Goal: Check status: Check status

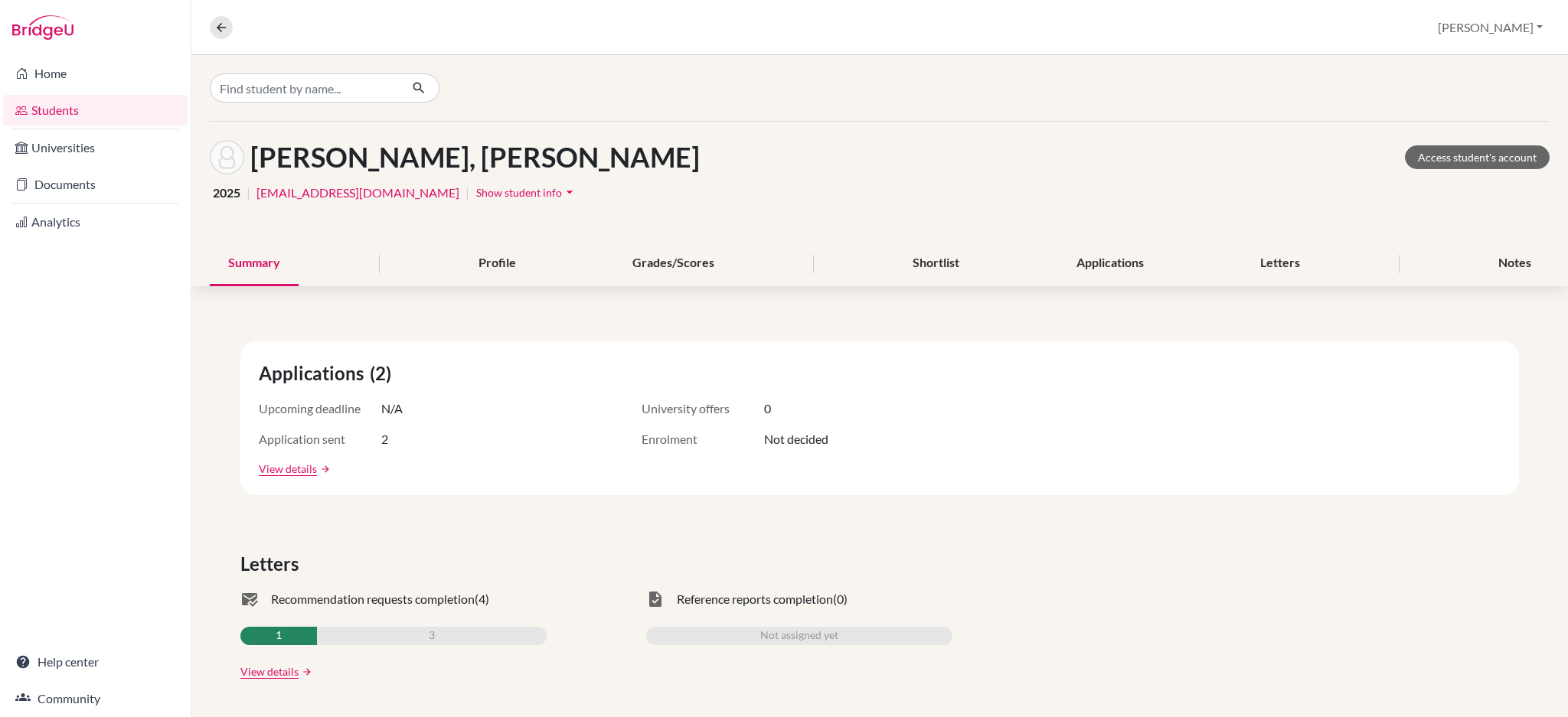
click at [76, 115] on link "Students" at bounding box center [95, 110] width 184 height 31
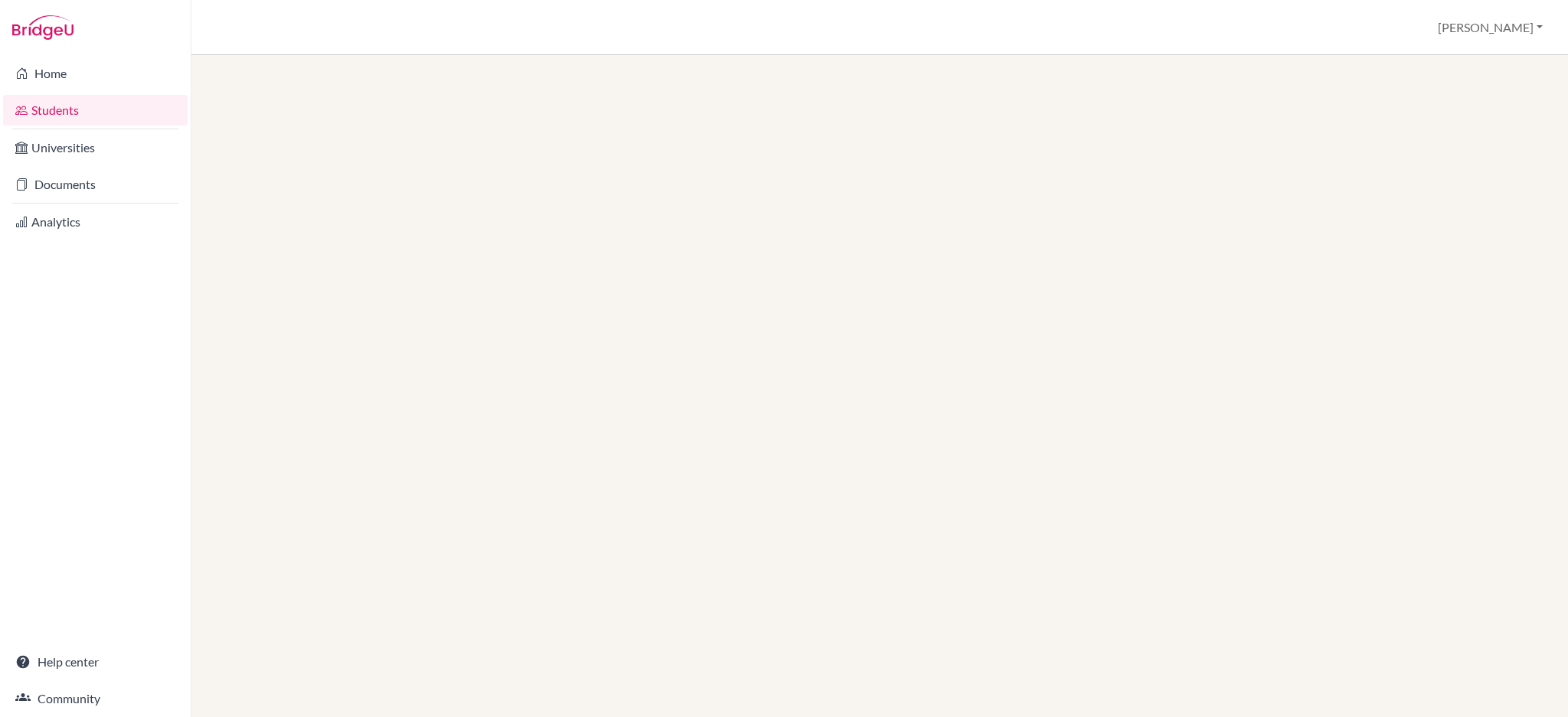
click at [71, 182] on link "Documents" at bounding box center [95, 184] width 184 height 31
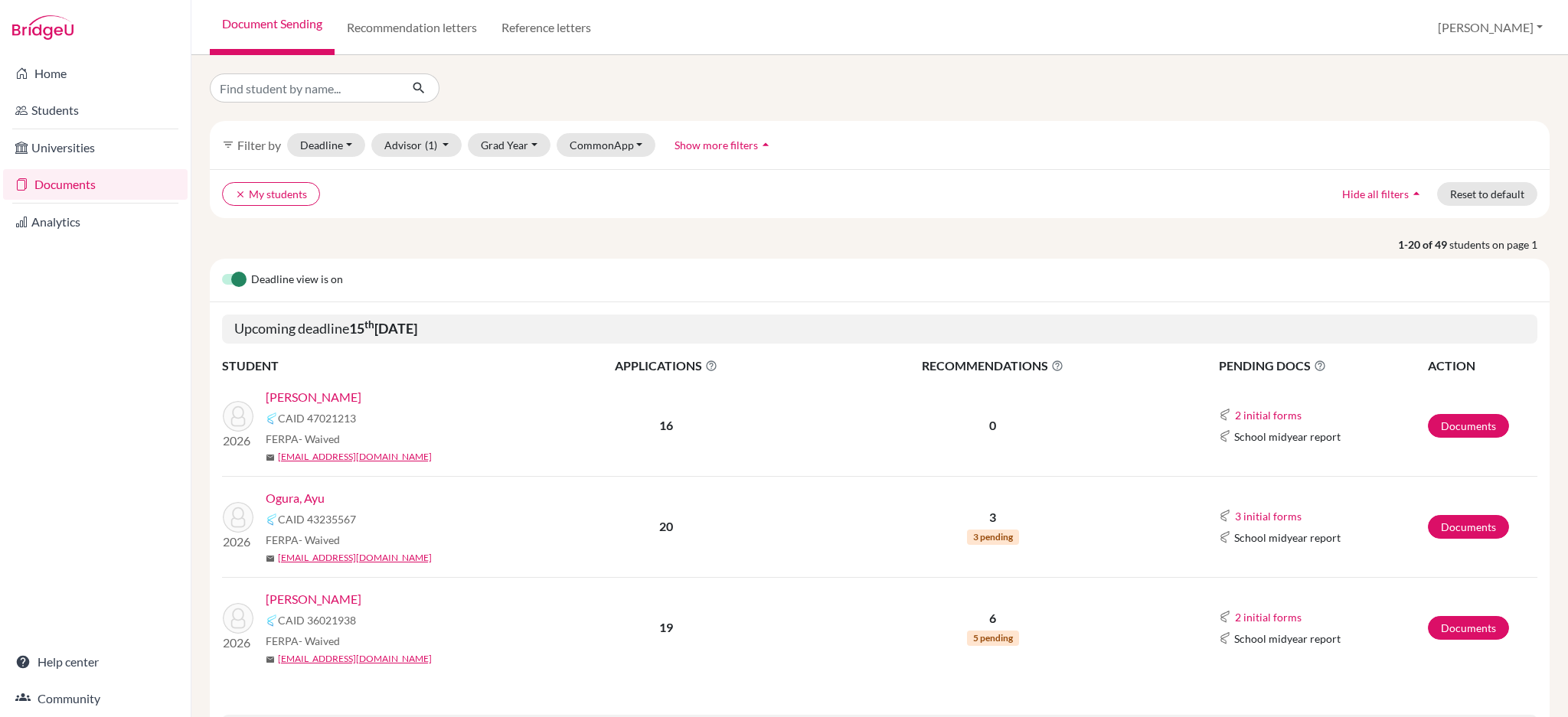
click at [292, 403] on link "[PERSON_NAME]" at bounding box center [314, 397] width 96 height 19
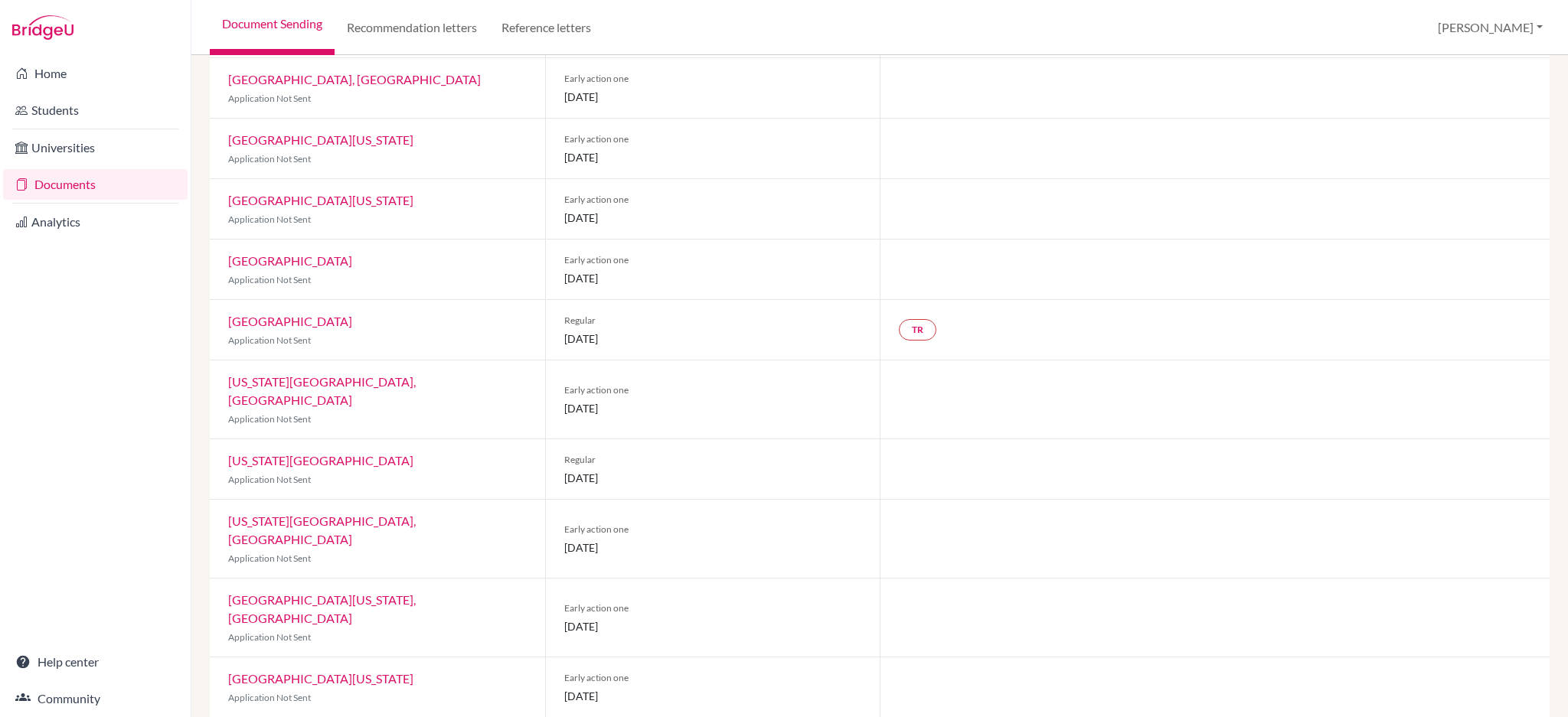
scroll to position [321, 0]
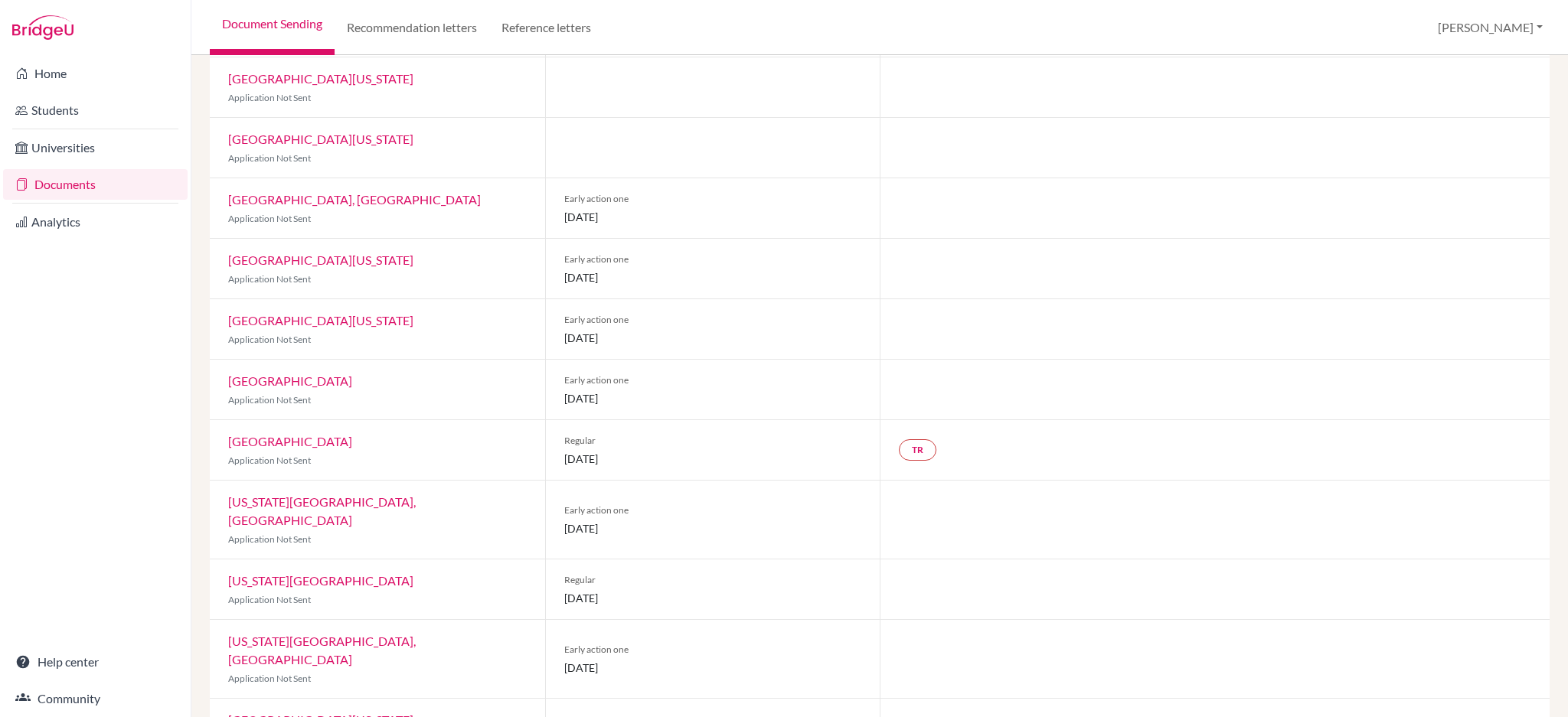
click at [71, 188] on link "Documents" at bounding box center [95, 184] width 184 height 31
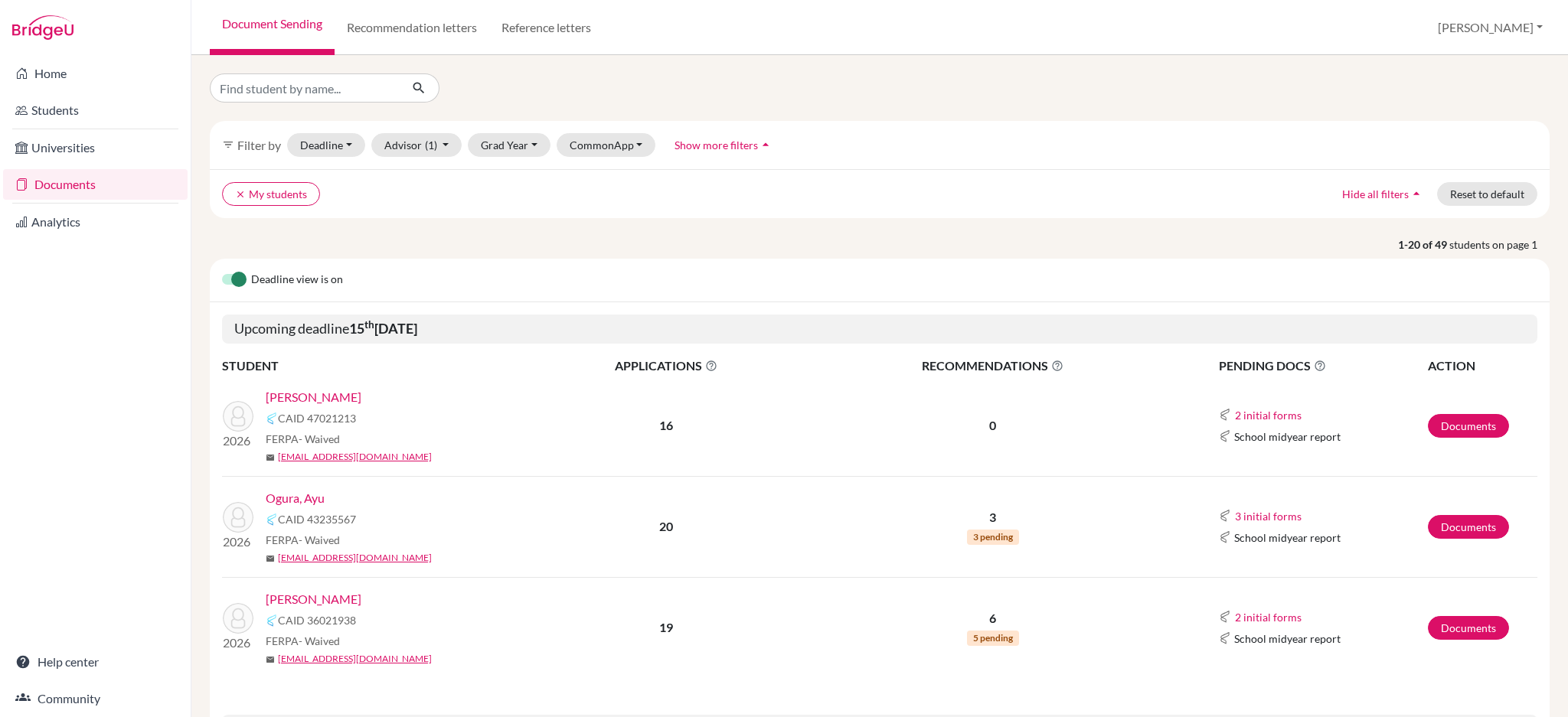
click at [278, 493] on link "Ogura, Ayu" at bounding box center [295, 499] width 59 height 19
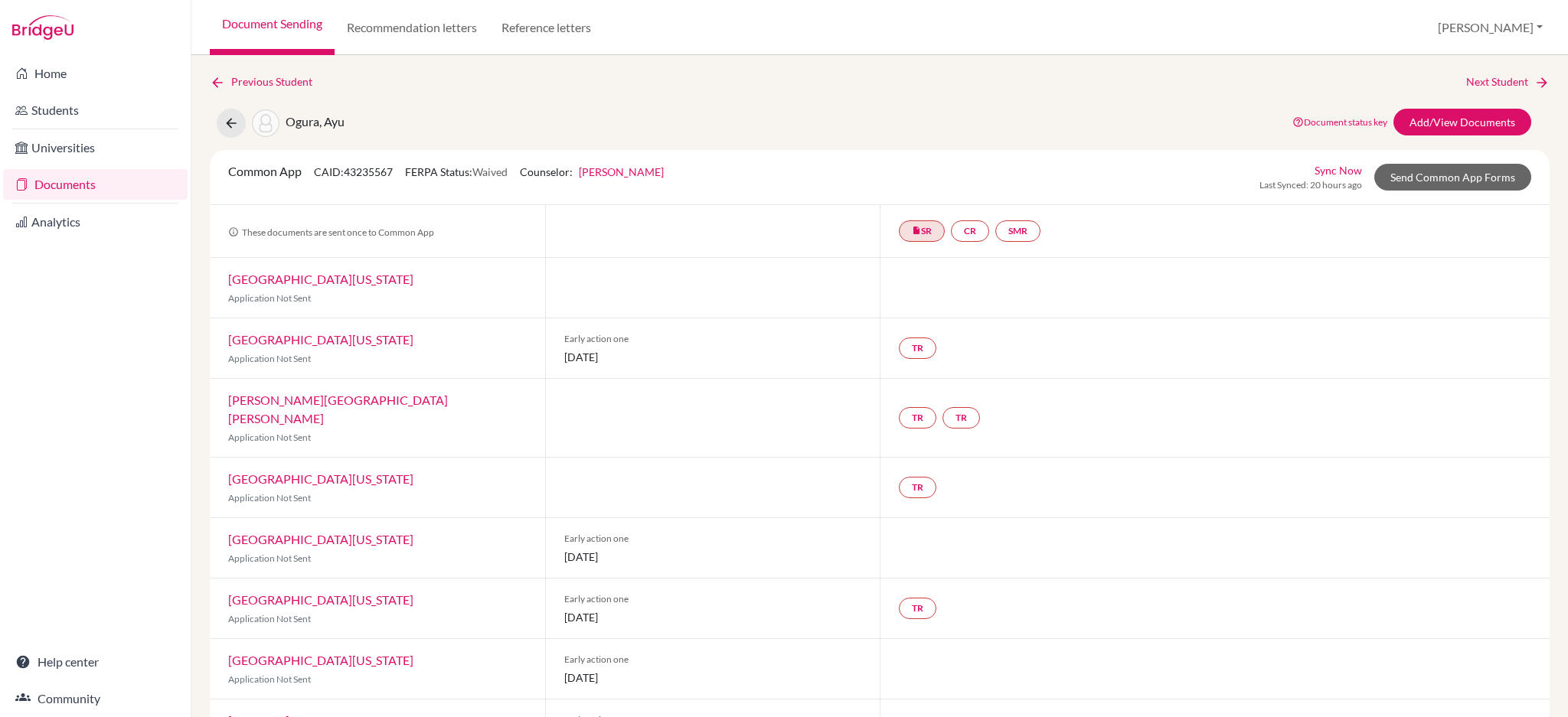
scroll to position [101, 0]
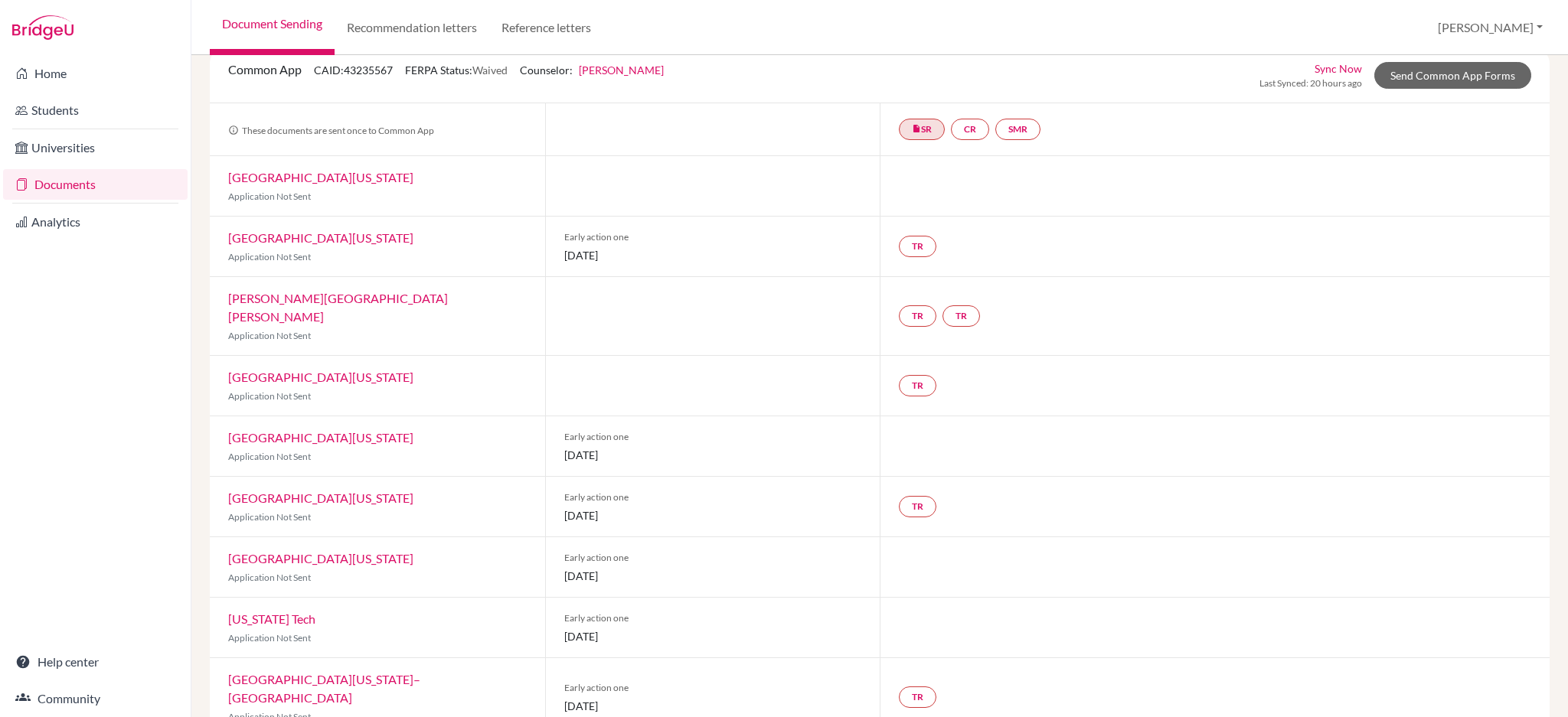
click at [112, 183] on link "Documents" at bounding box center [95, 184] width 184 height 31
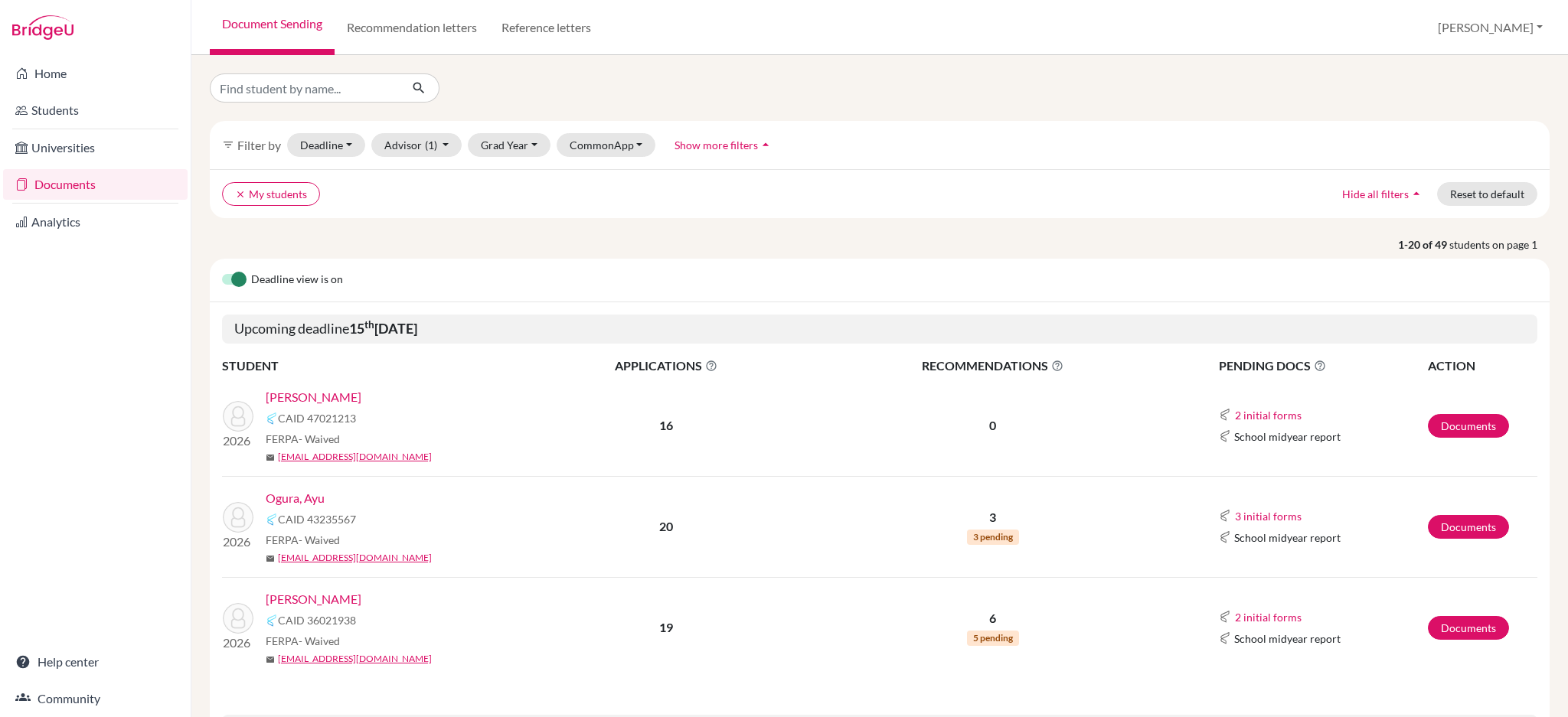
scroll to position [204, 0]
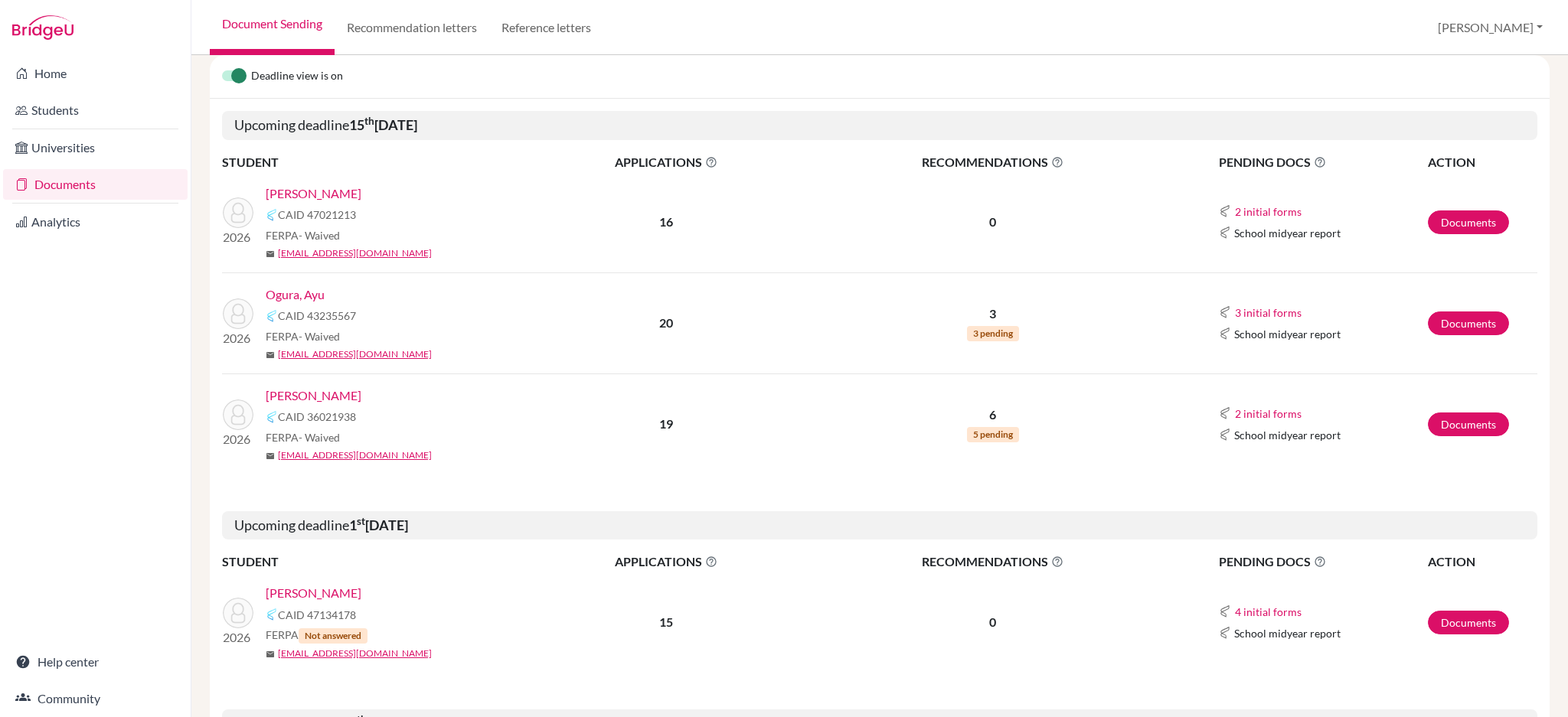
click at [326, 402] on link "[PERSON_NAME]" at bounding box center [314, 396] width 96 height 19
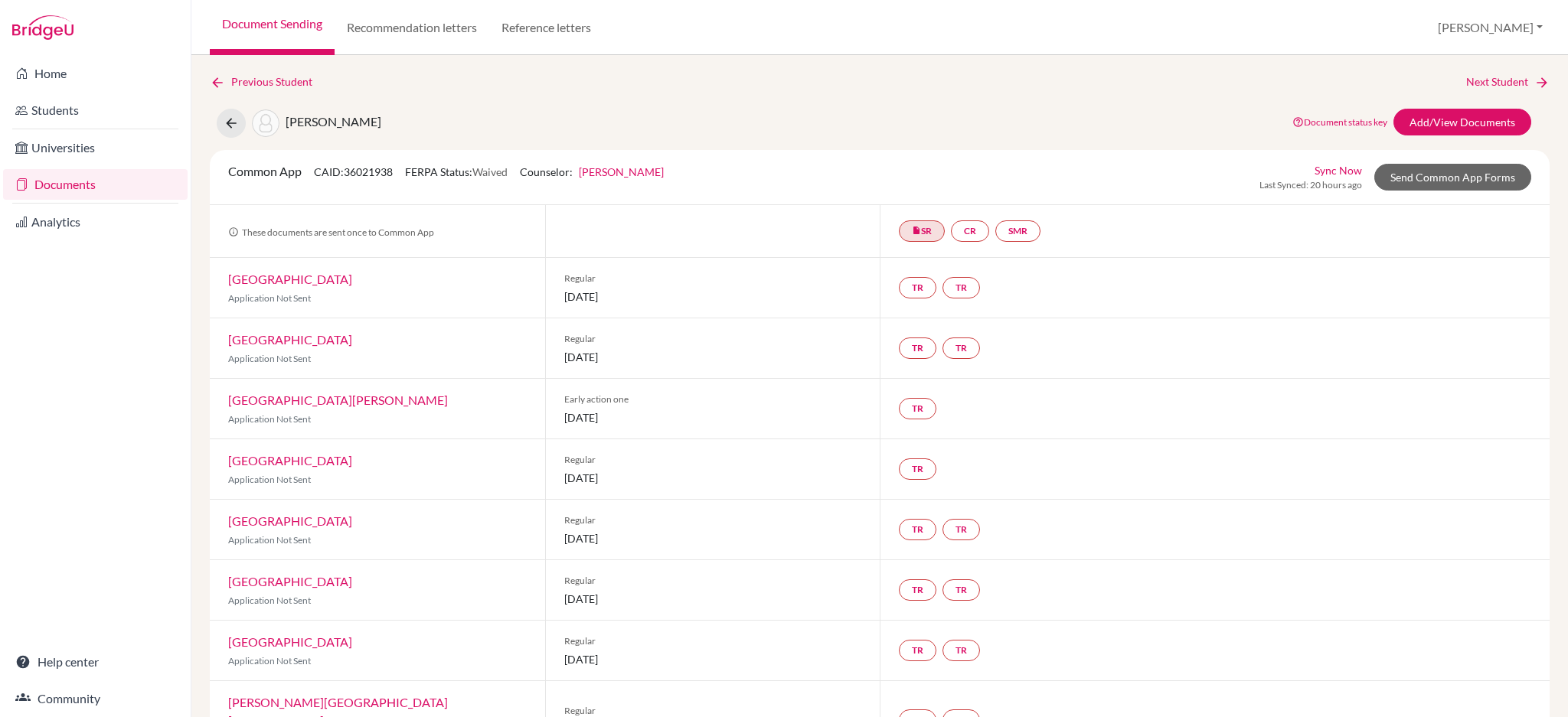
click at [77, 194] on link "Documents" at bounding box center [95, 184] width 184 height 31
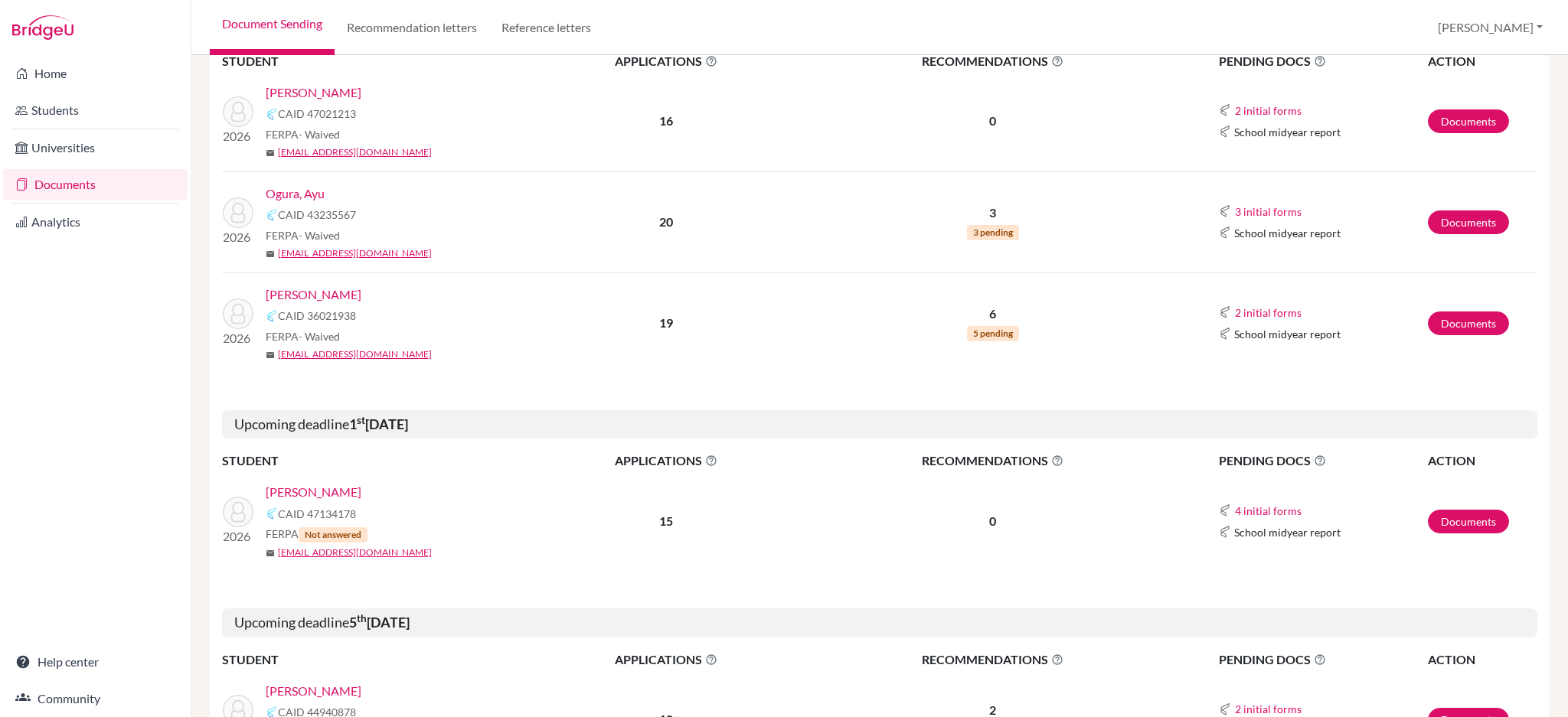
scroll to position [306, 0]
click at [326, 495] on link "Kuo, Yu Hsuan" at bounding box center [314, 491] width 96 height 19
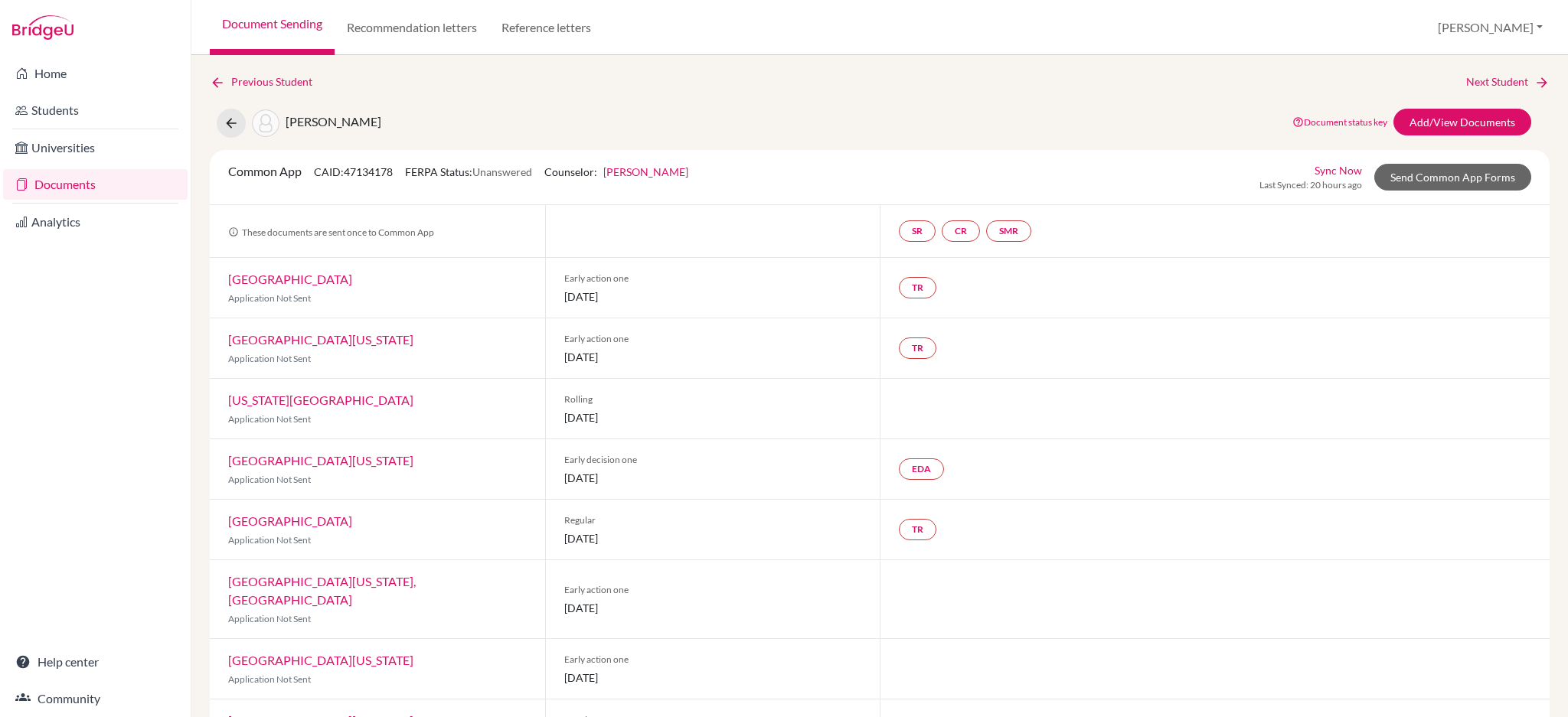
click at [94, 193] on link "Documents" at bounding box center [95, 184] width 184 height 31
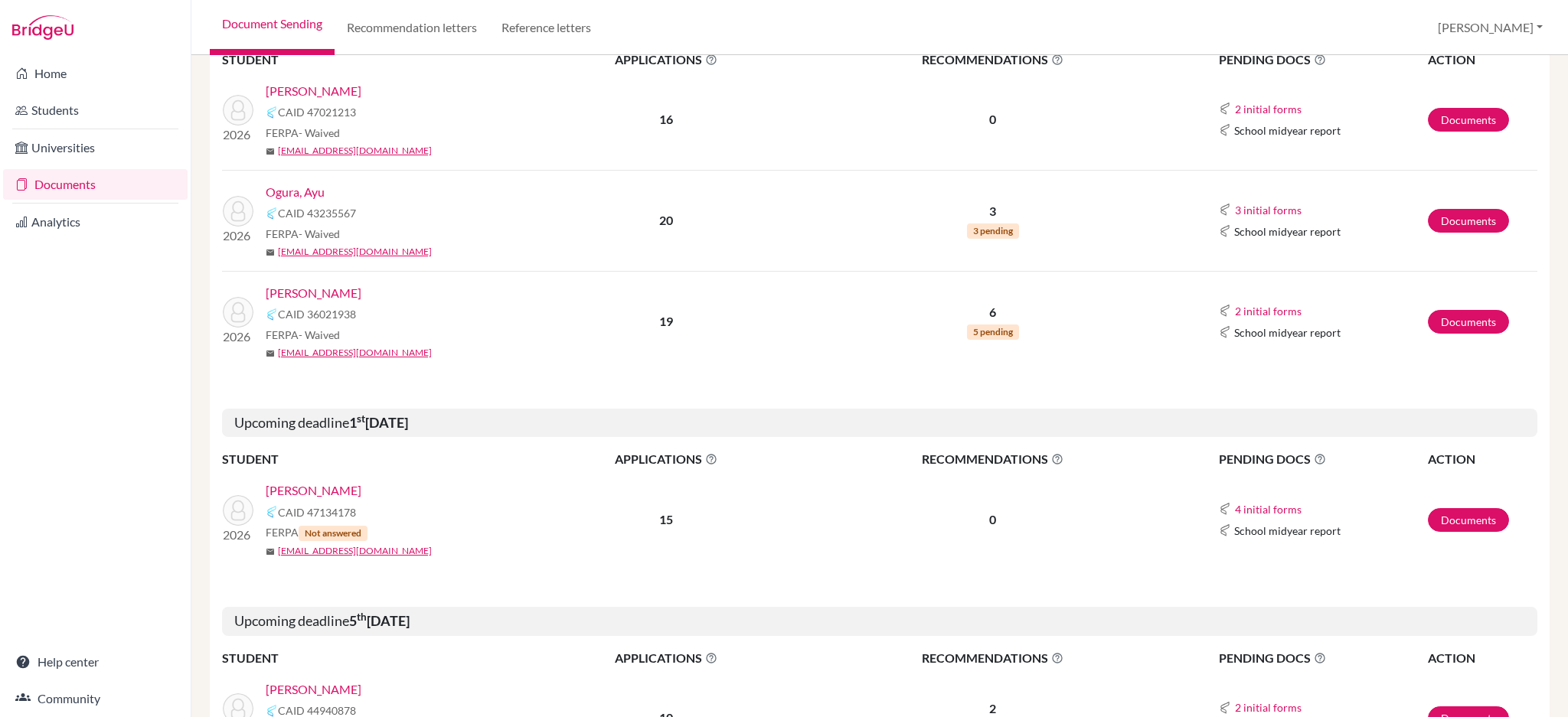
scroll to position [613, 0]
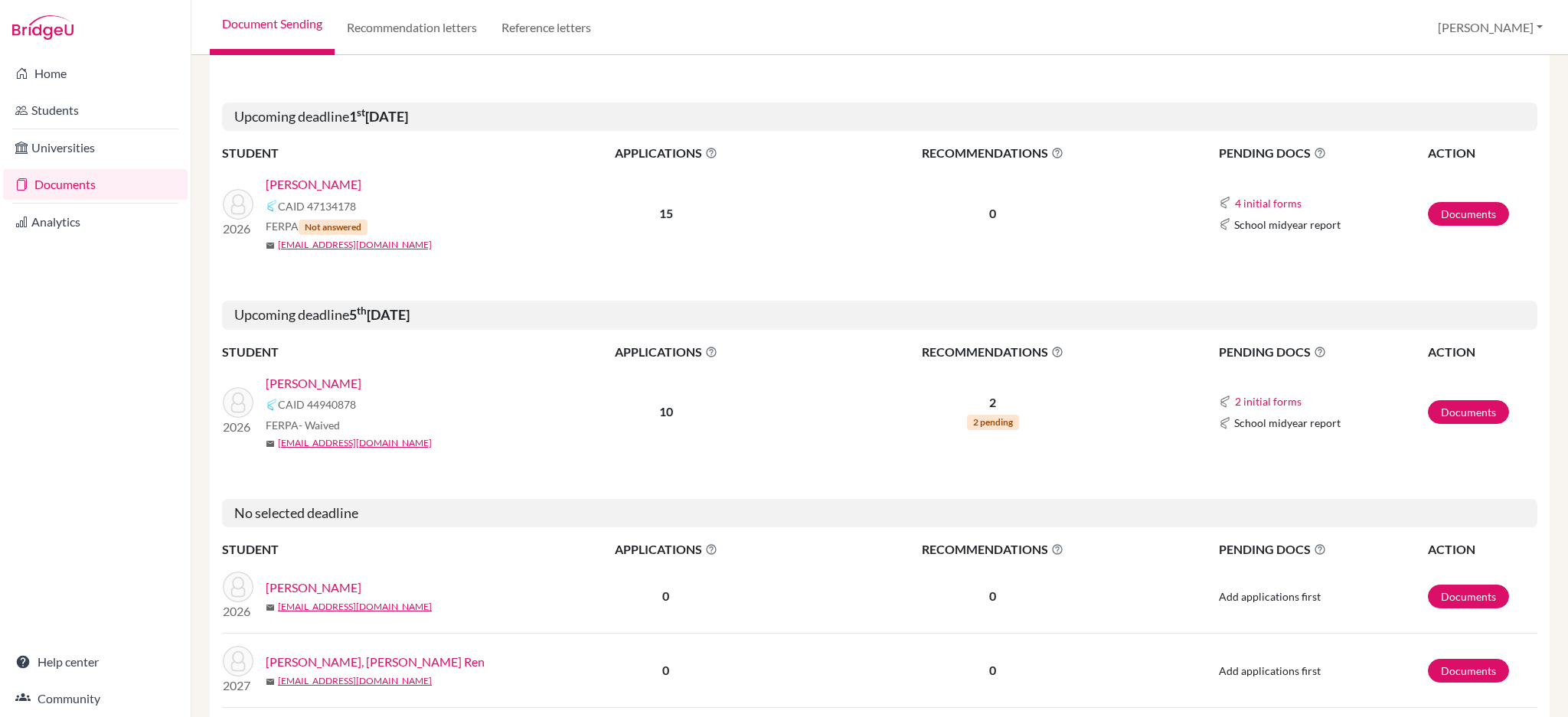
click at [307, 379] on link "[PERSON_NAME]" at bounding box center [314, 383] width 96 height 19
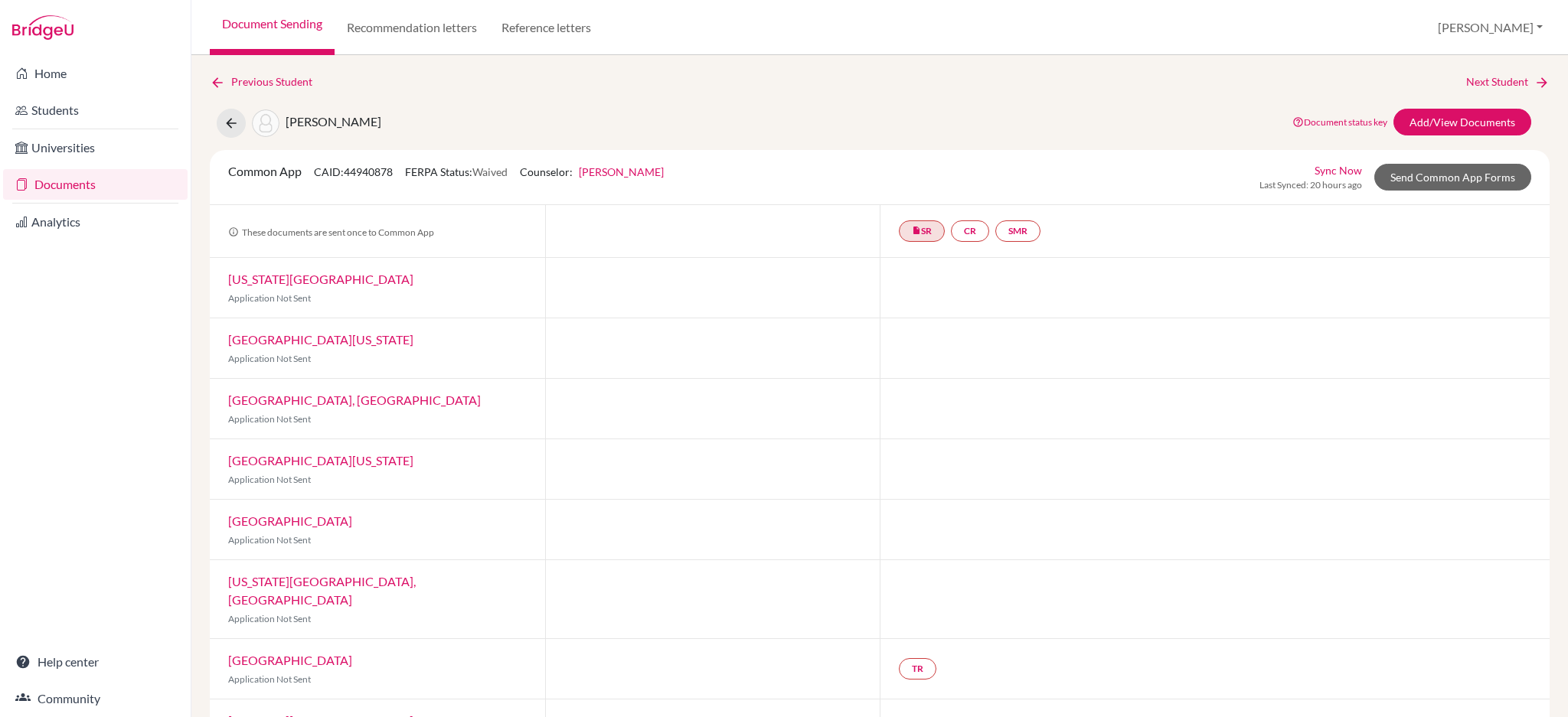
click at [70, 182] on link "Documents" at bounding box center [95, 184] width 184 height 31
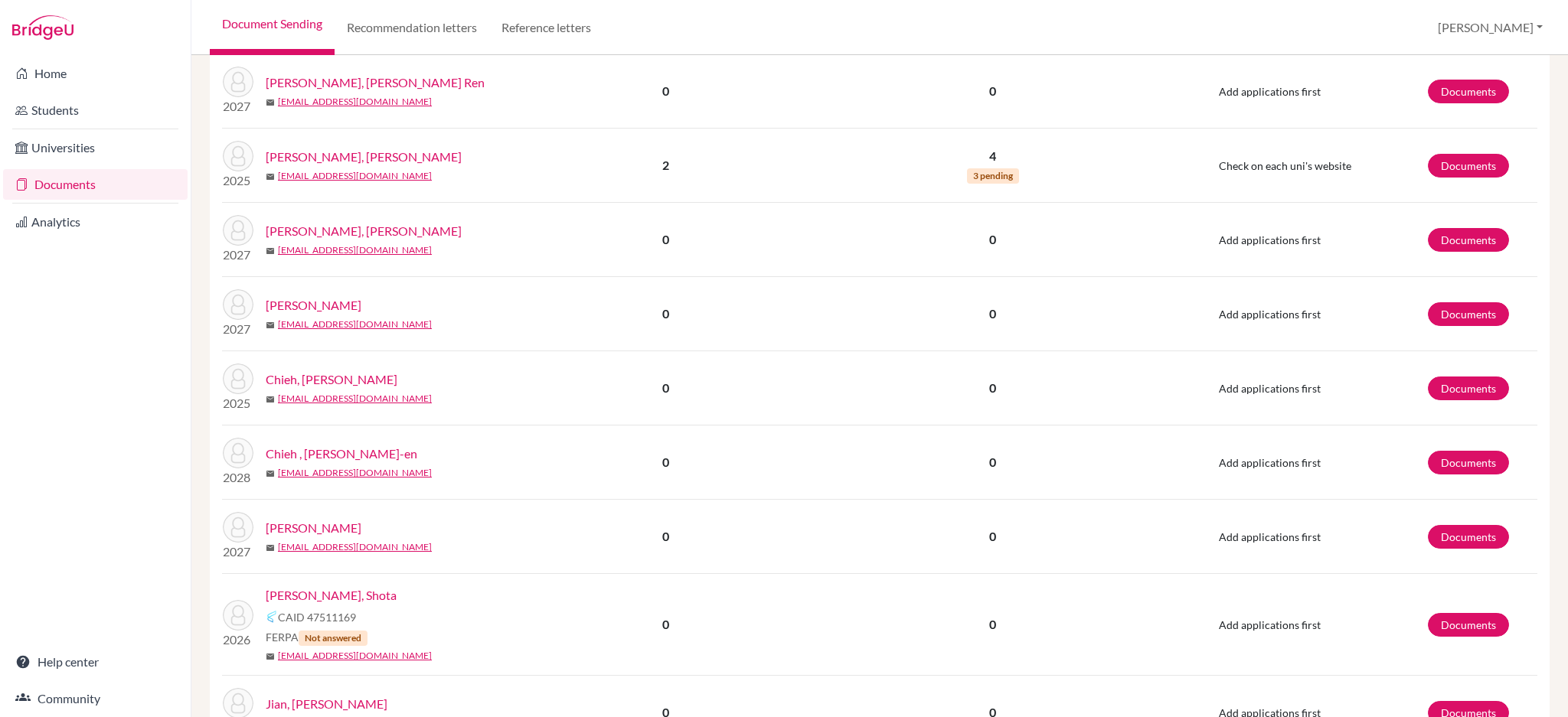
scroll to position [1327, 0]
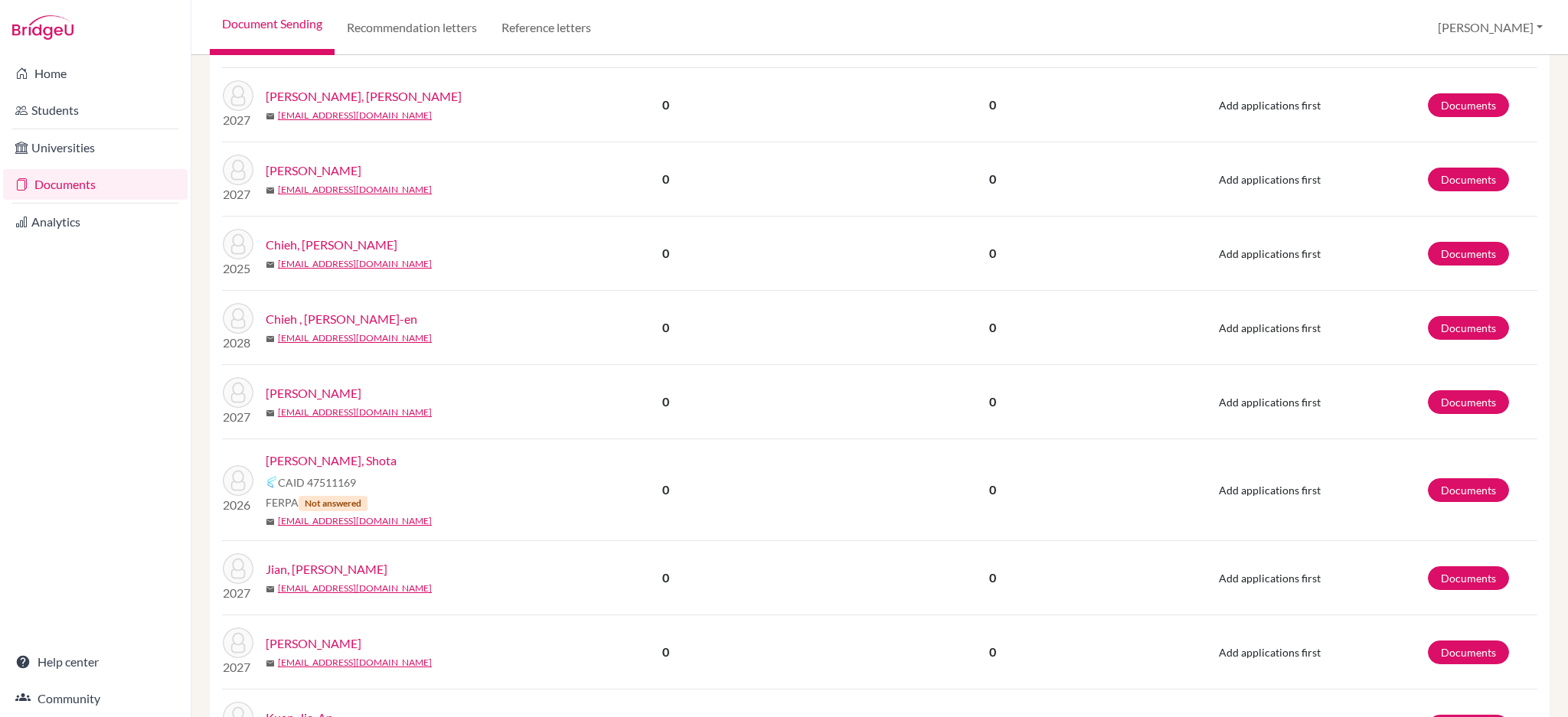
click at [338, 464] on link "[PERSON_NAME], Shota" at bounding box center [331, 461] width 131 height 19
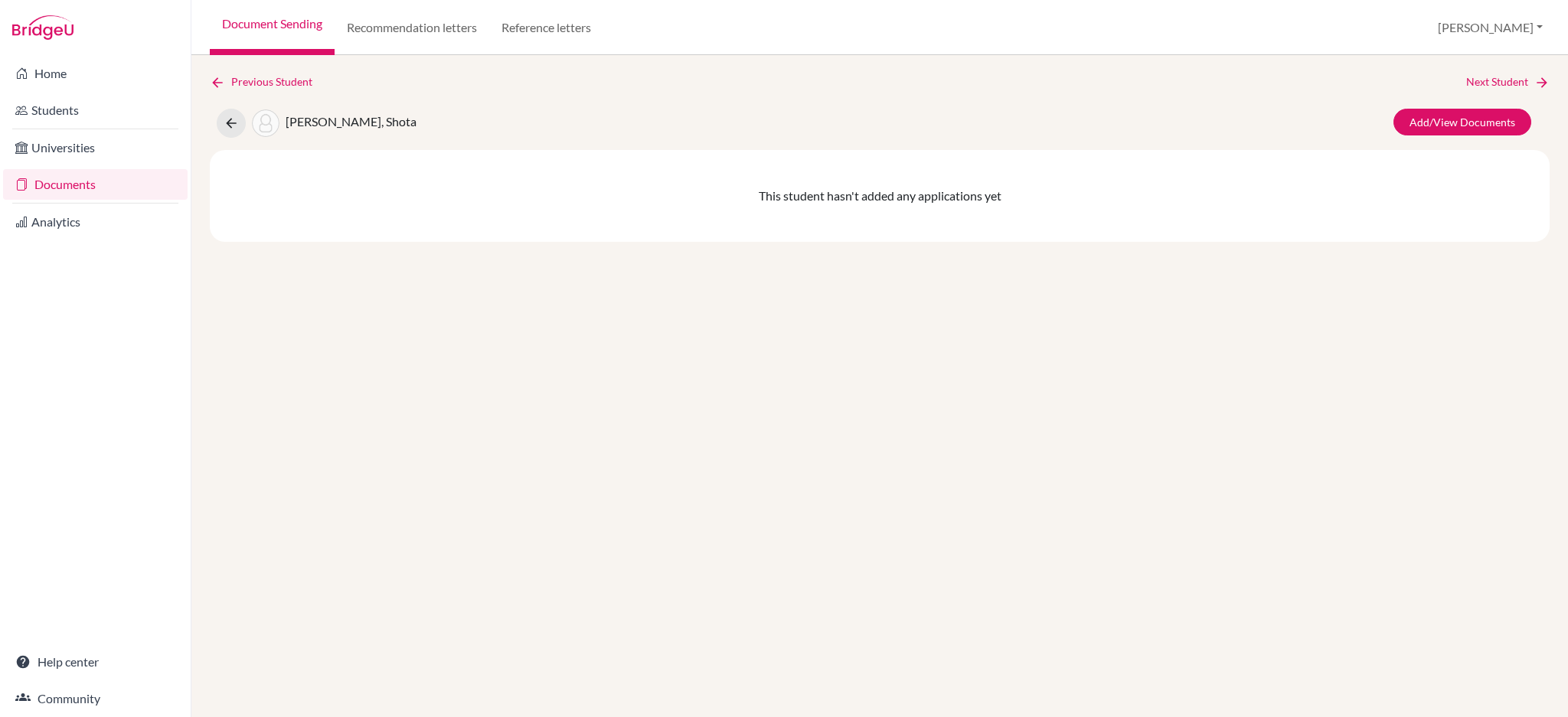
click at [115, 199] on link "Documents" at bounding box center [95, 184] width 184 height 31
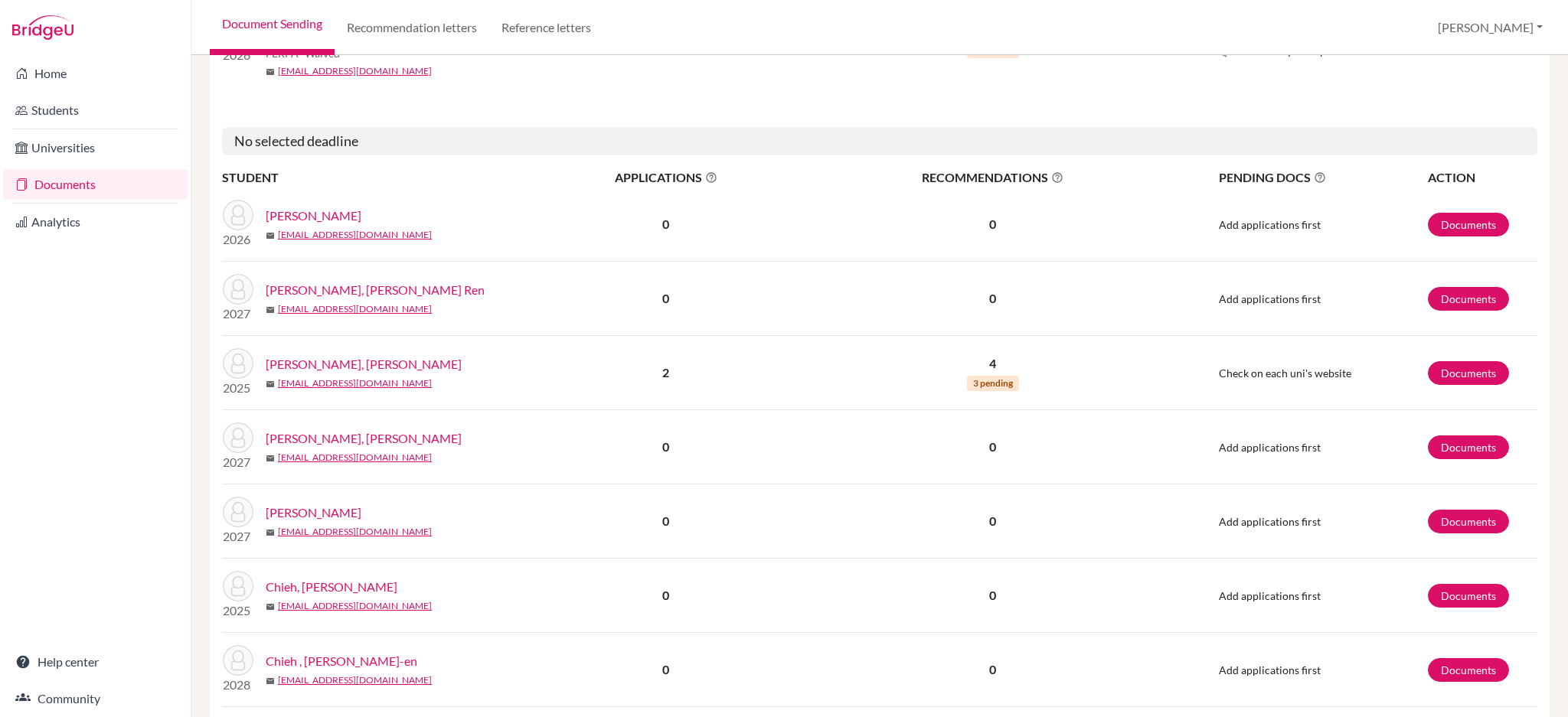
scroll to position [1224, 0]
